Goal: Transaction & Acquisition: Download file/media

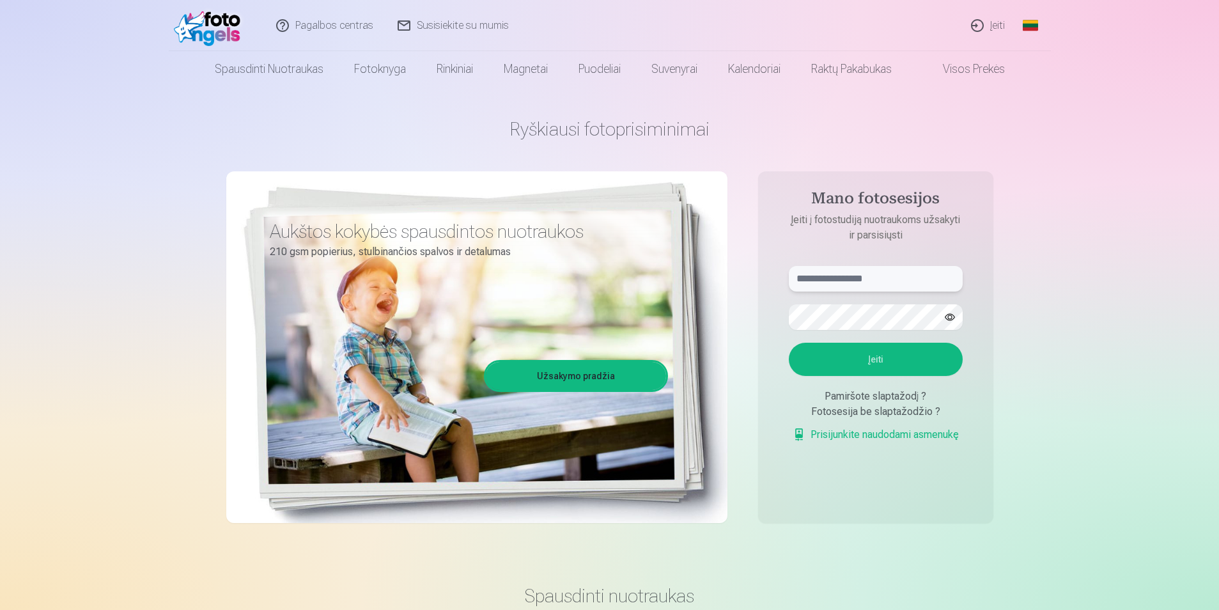
click at [866, 281] on input "text" at bounding box center [876, 279] width 174 height 26
type input "**********"
click at [789, 343] on button "Įeiti" at bounding box center [876, 359] width 174 height 33
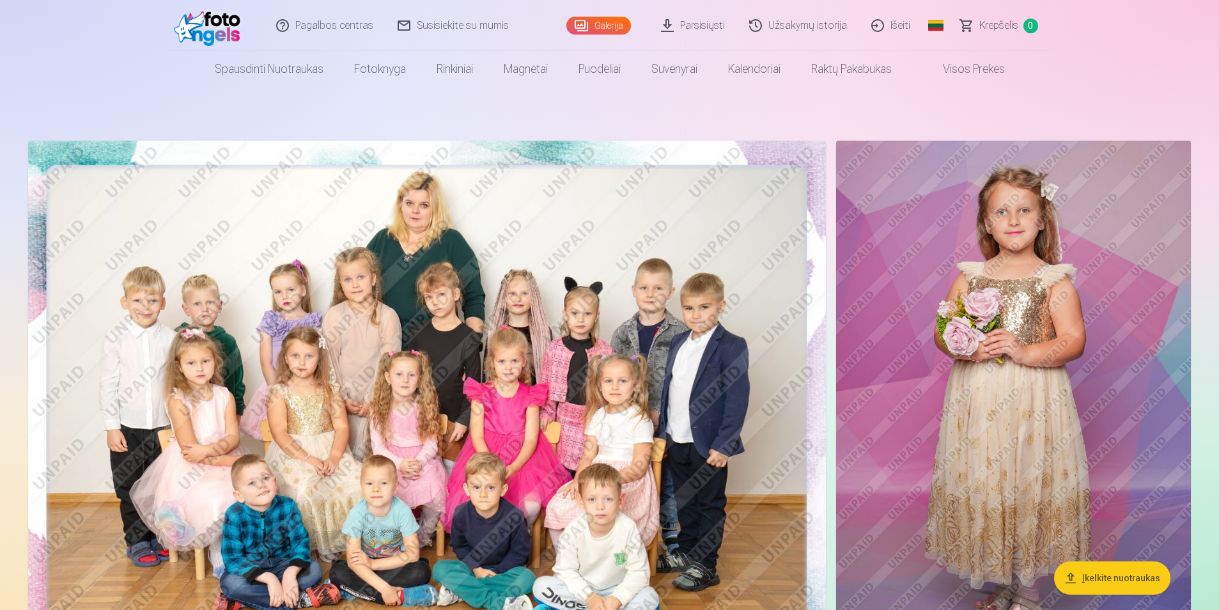
click at [719, 20] on link "Parsisiųsti" at bounding box center [694, 25] width 88 height 51
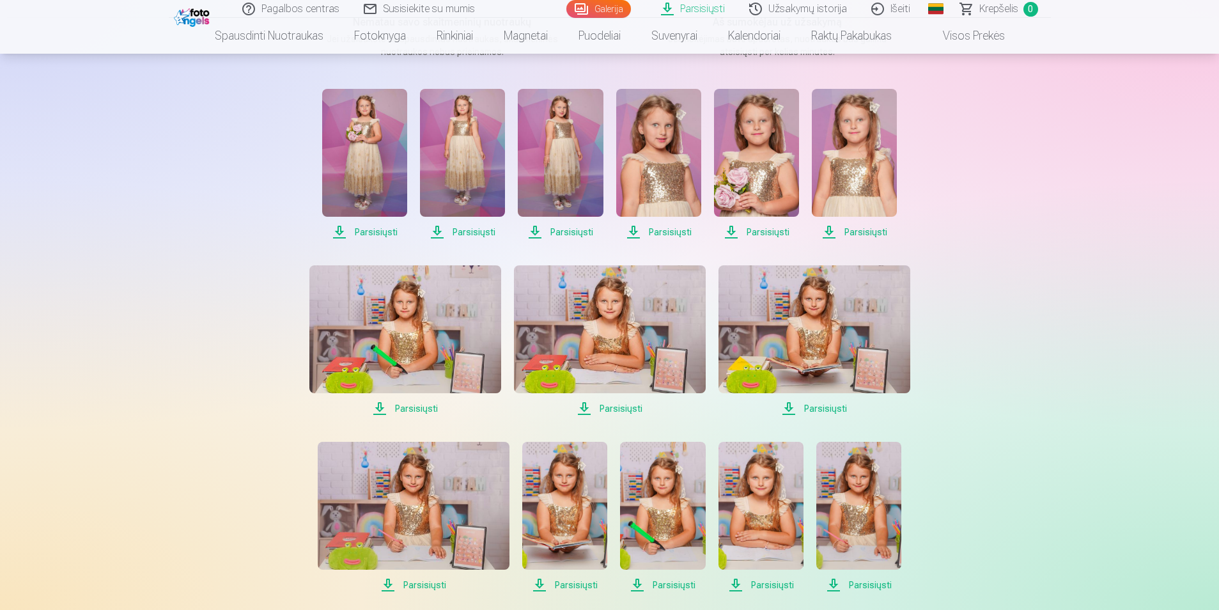
scroll to position [256, 0]
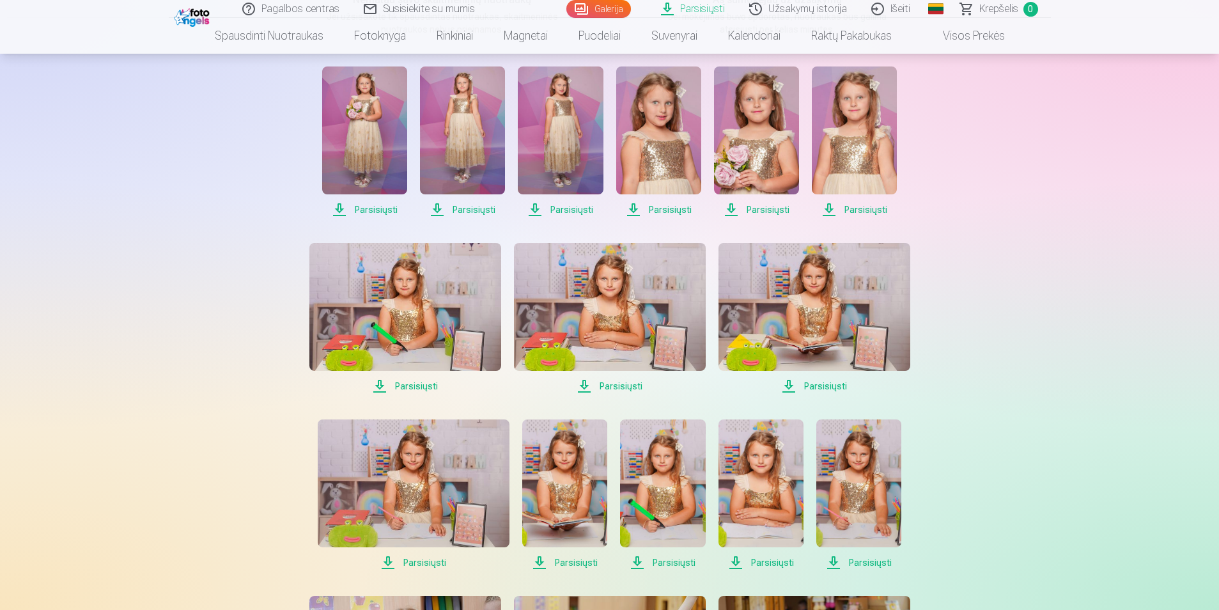
click at [377, 205] on span "Parsisiųsti" at bounding box center [364, 209] width 85 height 15
click at [463, 210] on span "Parsisiųsti" at bounding box center [462, 209] width 85 height 15
click at [572, 211] on span "Parsisiųsti" at bounding box center [560, 209] width 85 height 15
click at [668, 212] on span "Parsisiųsti" at bounding box center [658, 209] width 85 height 15
click at [754, 210] on span "Parsisiųsti" at bounding box center [756, 209] width 85 height 15
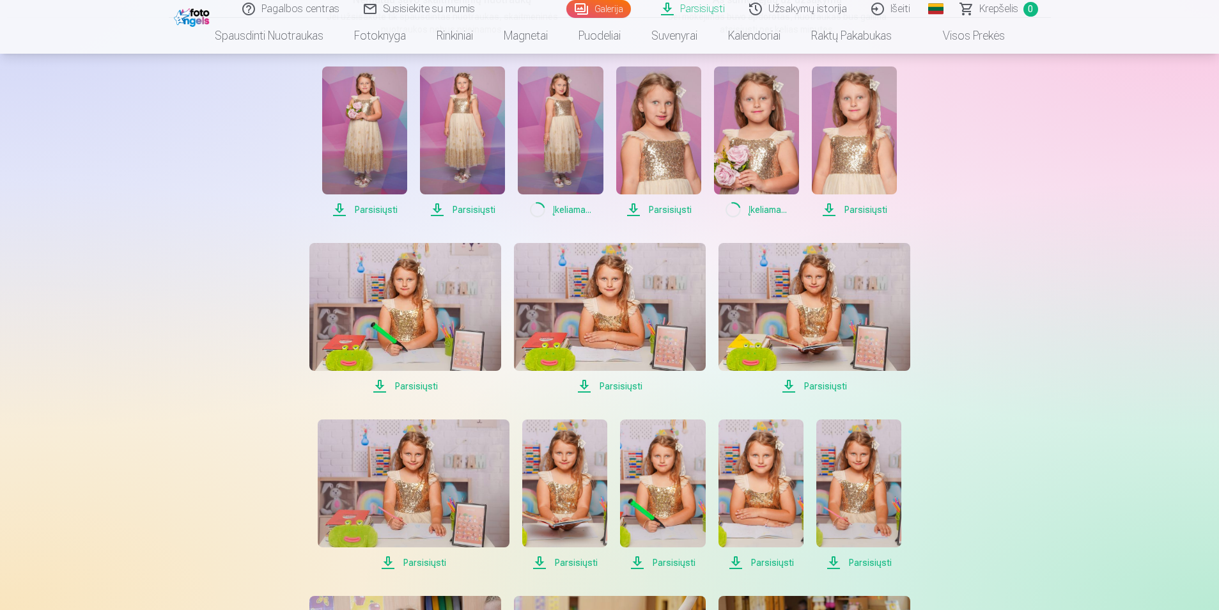
click at [853, 210] on span "Parsisiųsti" at bounding box center [854, 209] width 85 height 15
click at [820, 383] on span "Parsisiųsti" at bounding box center [815, 386] width 192 height 15
click at [625, 385] on span "Parsisiųsti" at bounding box center [610, 386] width 192 height 15
click at [423, 384] on span "Parsisiųsti" at bounding box center [405, 386] width 192 height 15
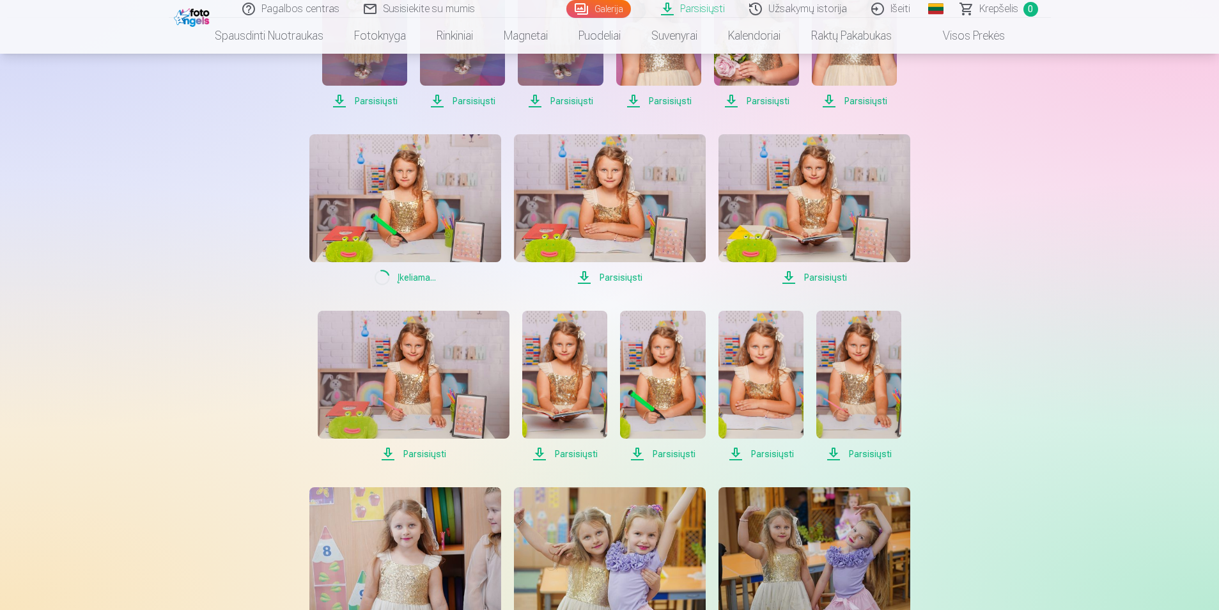
scroll to position [448, 0]
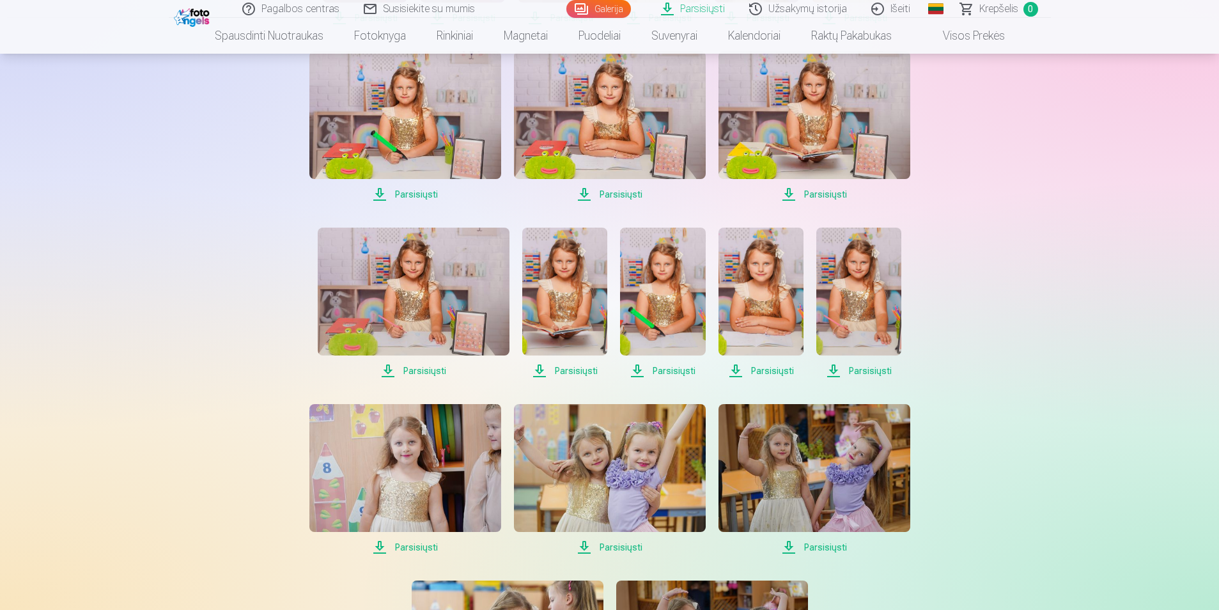
click at [433, 371] on span "Parsisiųsti" at bounding box center [414, 370] width 192 height 15
click at [574, 376] on span "Parsisiųsti" at bounding box center [564, 370] width 85 height 15
click at [684, 376] on span "Parsisiųsti" at bounding box center [662, 370] width 85 height 15
click at [762, 375] on span "Parsisiųsti" at bounding box center [761, 370] width 85 height 15
click at [863, 373] on span "Parsisiųsti" at bounding box center [859, 370] width 85 height 15
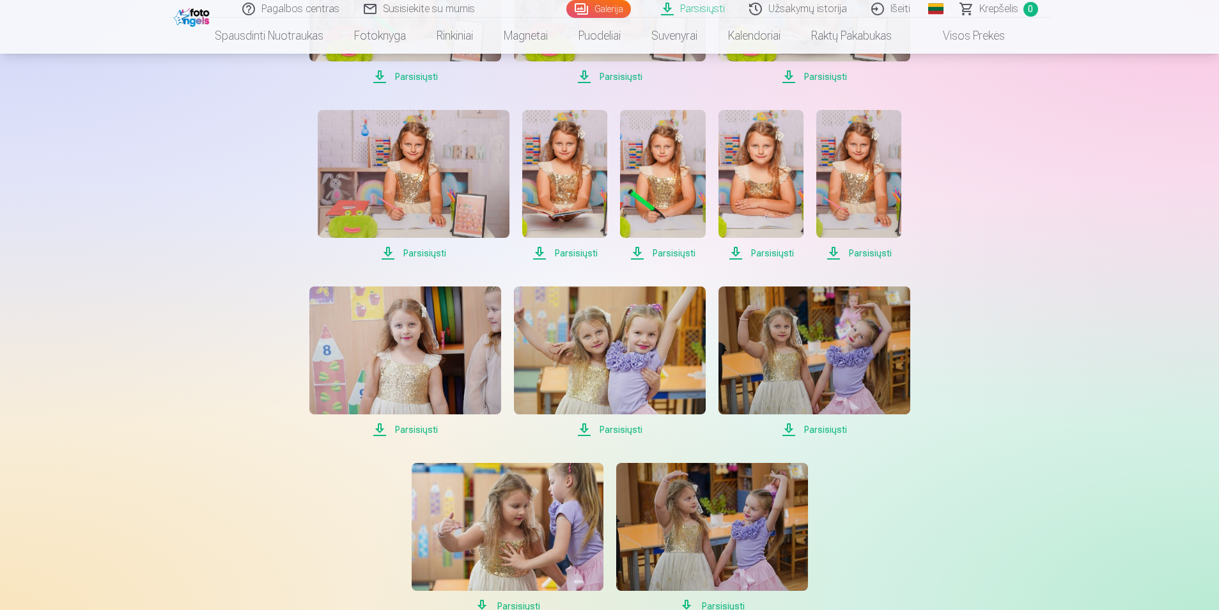
scroll to position [575, 0]
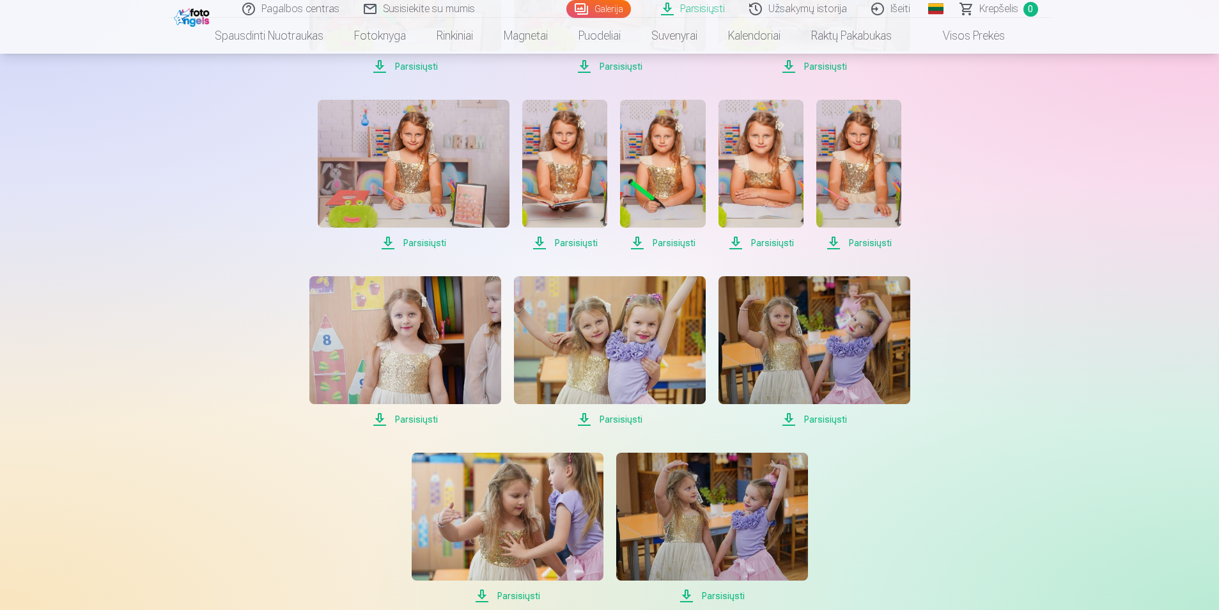
click at [817, 418] on span "Parsisiųsti" at bounding box center [815, 419] width 192 height 15
click at [628, 419] on span "Parsisiųsti" at bounding box center [610, 419] width 192 height 15
click at [417, 419] on span "Parsisiųsti" at bounding box center [405, 419] width 192 height 15
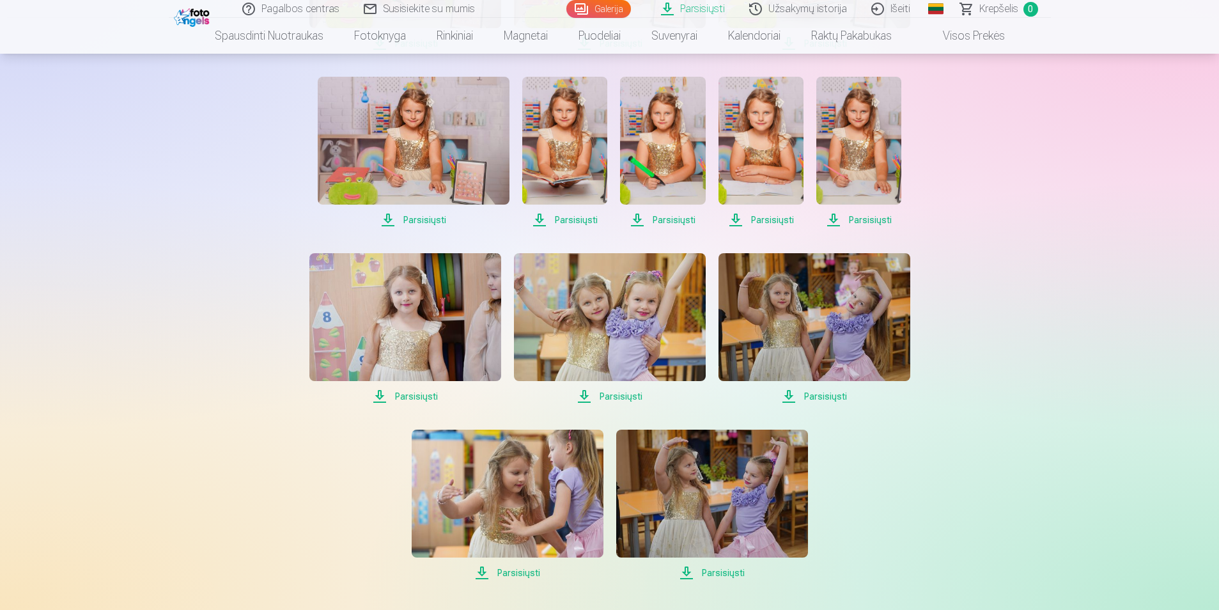
scroll to position [639, 0]
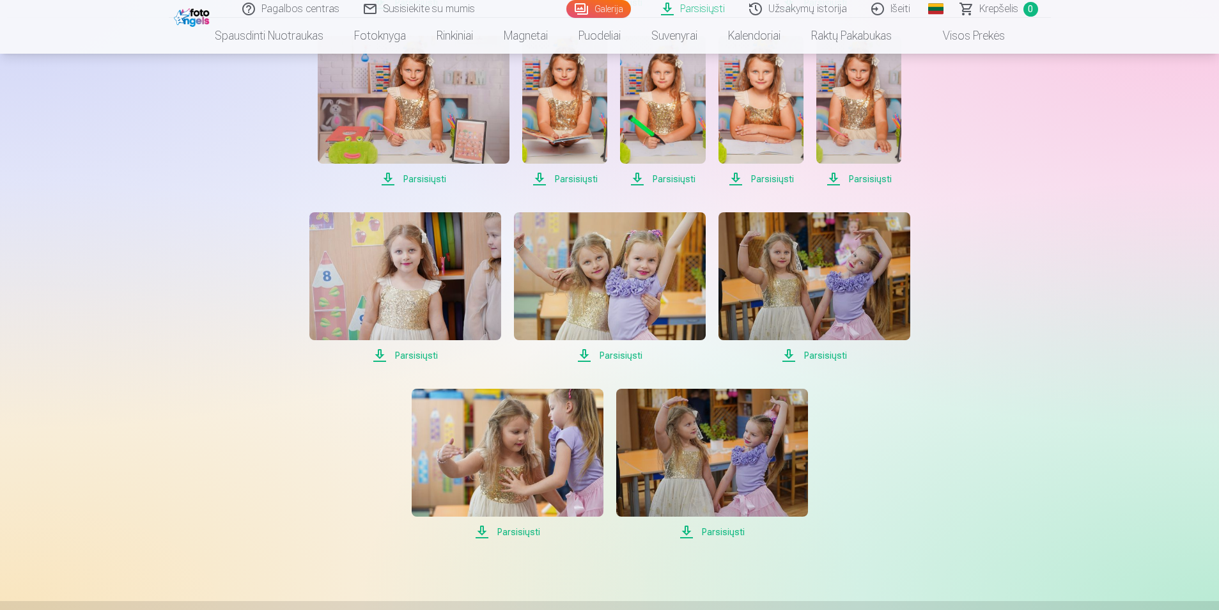
click at [527, 530] on span "Parsisiųsti" at bounding box center [508, 531] width 192 height 15
click at [714, 535] on span "Parsisiųsti" at bounding box center [712, 531] width 192 height 15
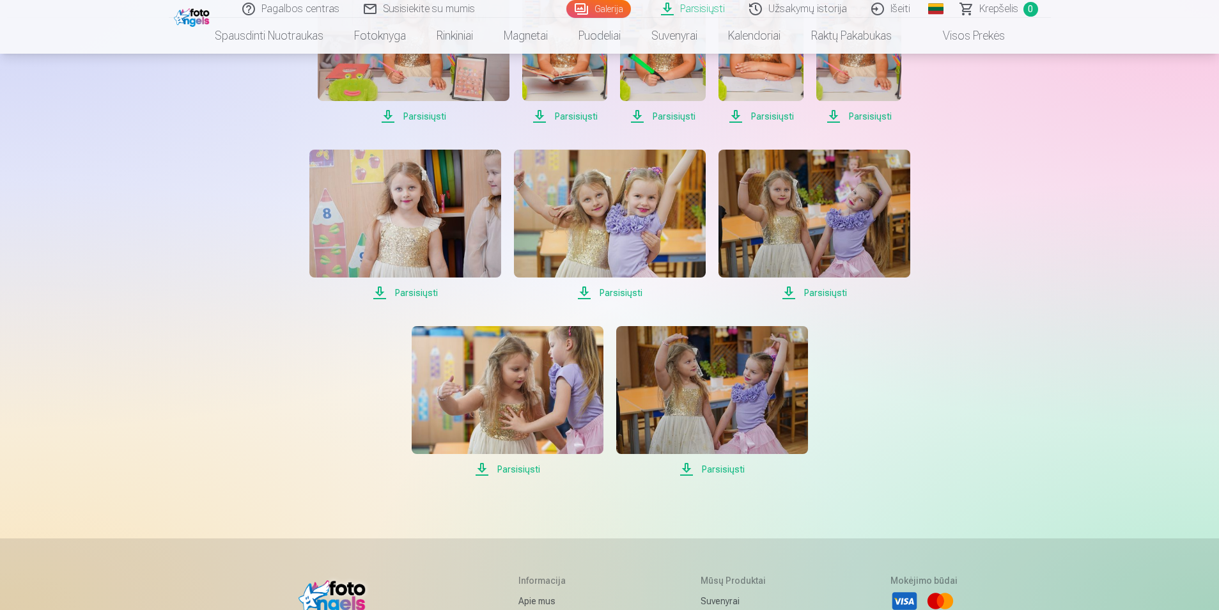
scroll to position [703, 0]
